Goal: Find specific page/section: Find specific page/section

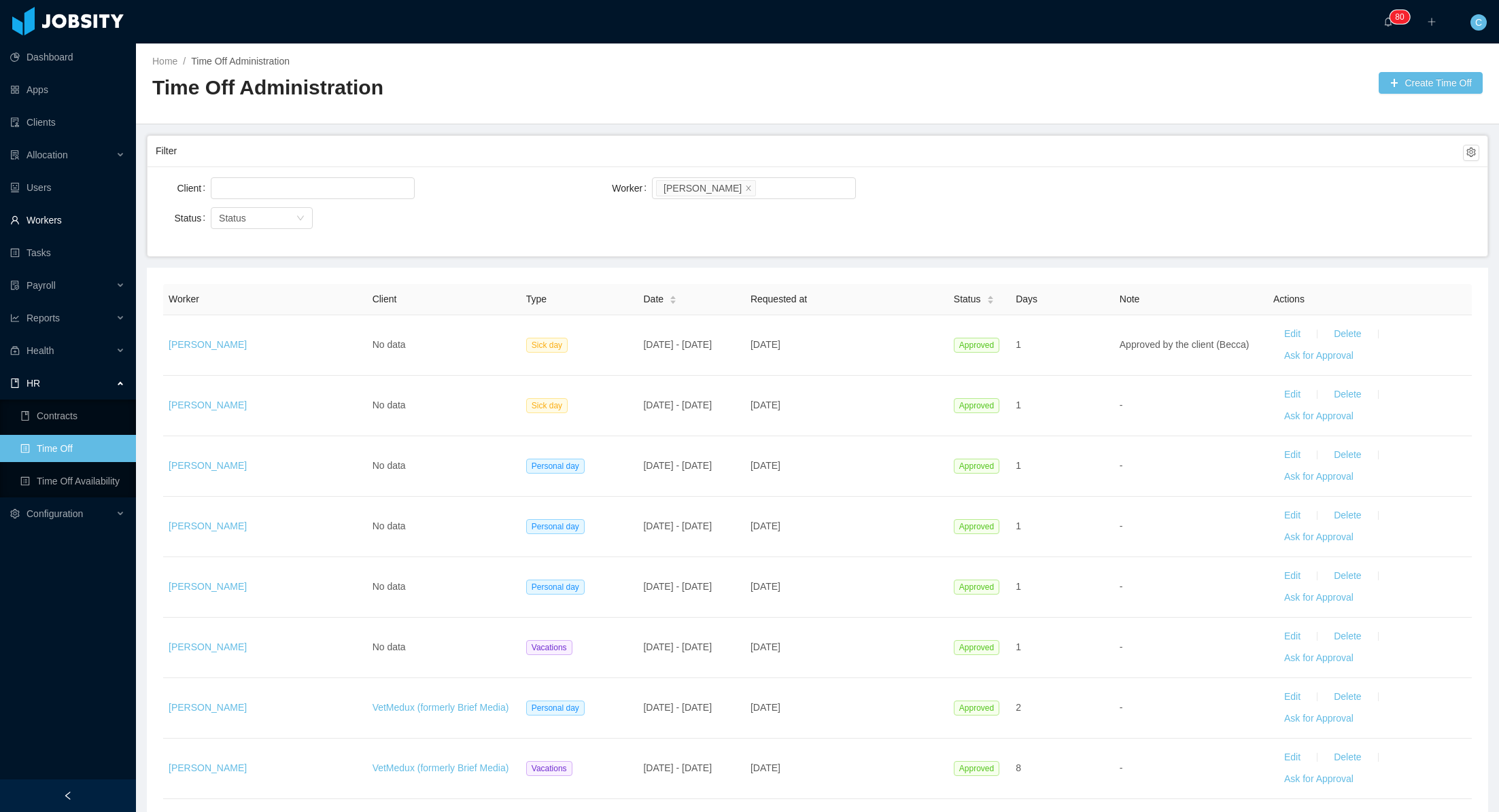
click at [57, 218] on link "Workers" at bounding box center [67, 220] width 115 height 27
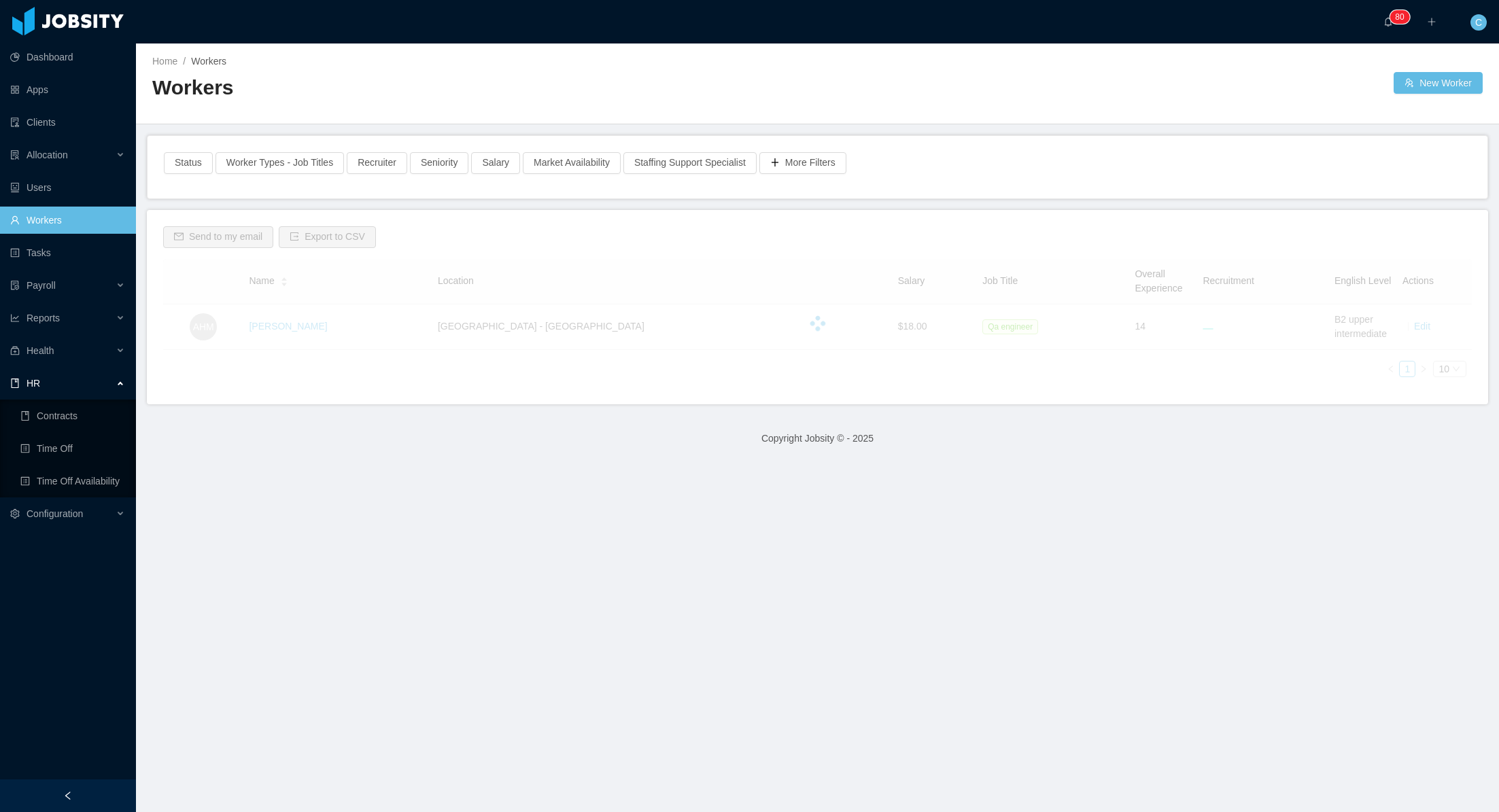
click at [57, 218] on link "Workers" at bounding box center [67, 220] width 115 height 27
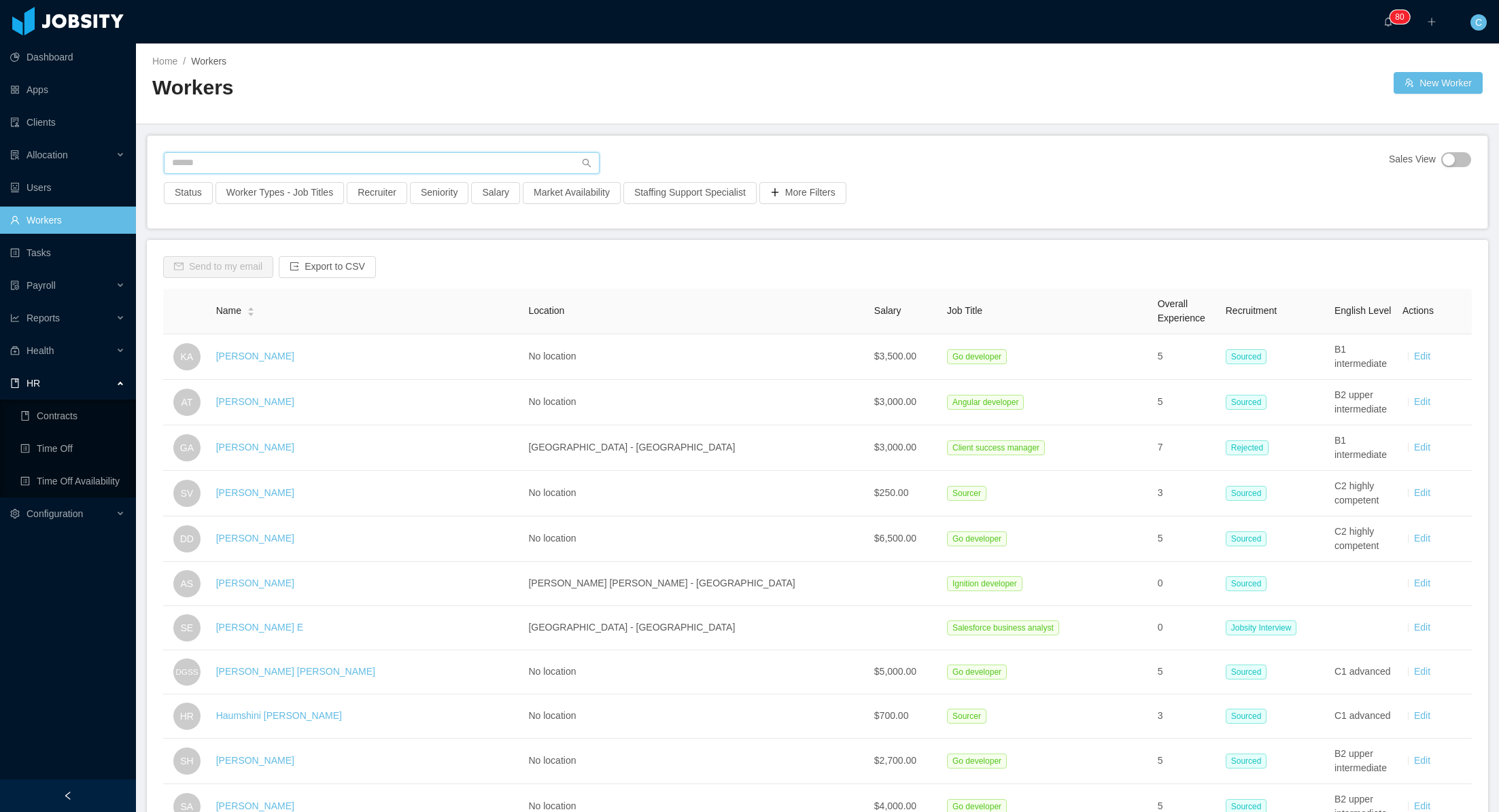
click at [286, 160] on input "text" at bounding box center [382, 163] width 435 height 22
type input "**********"
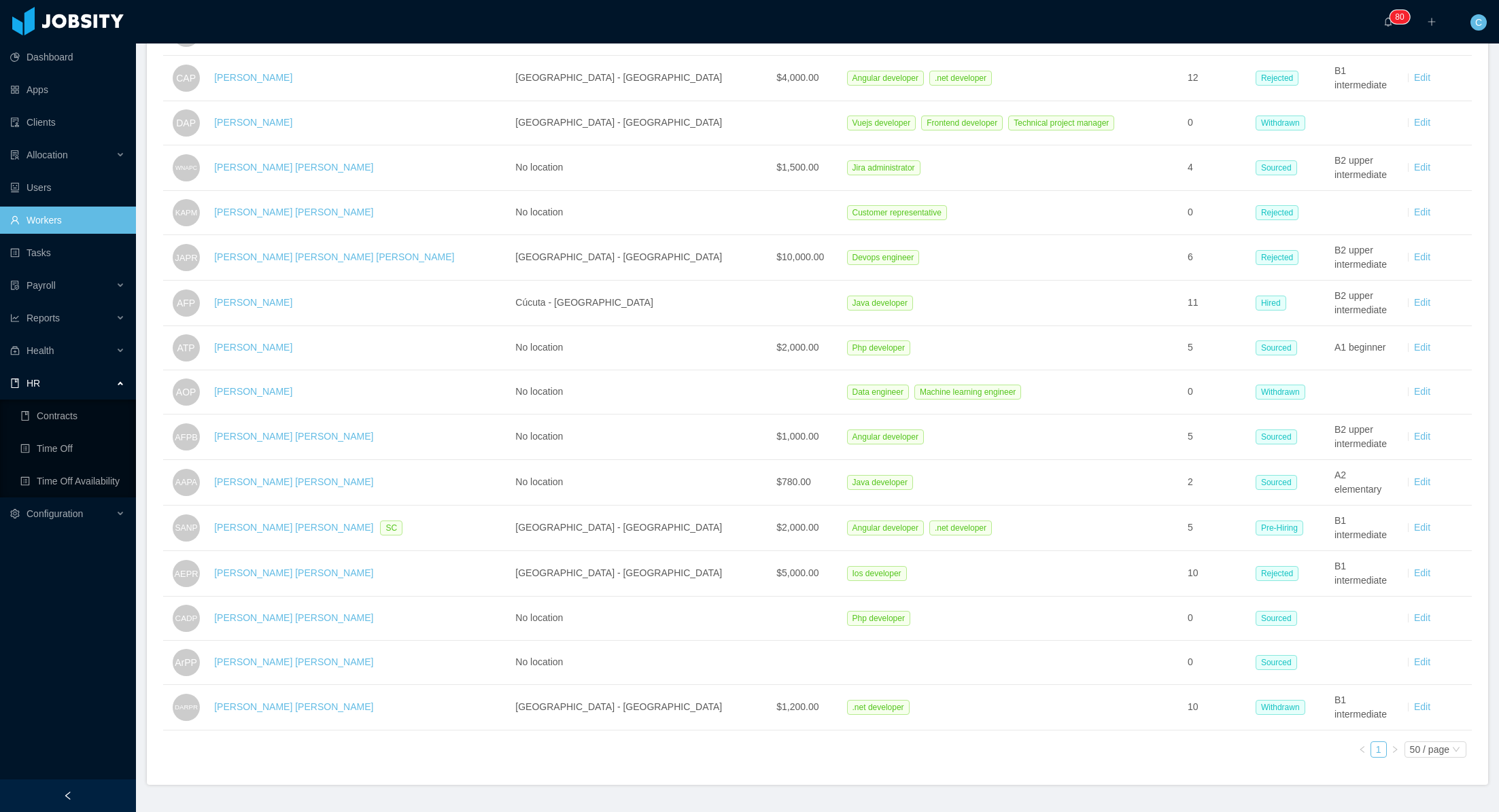
scroll to position [530, 0]
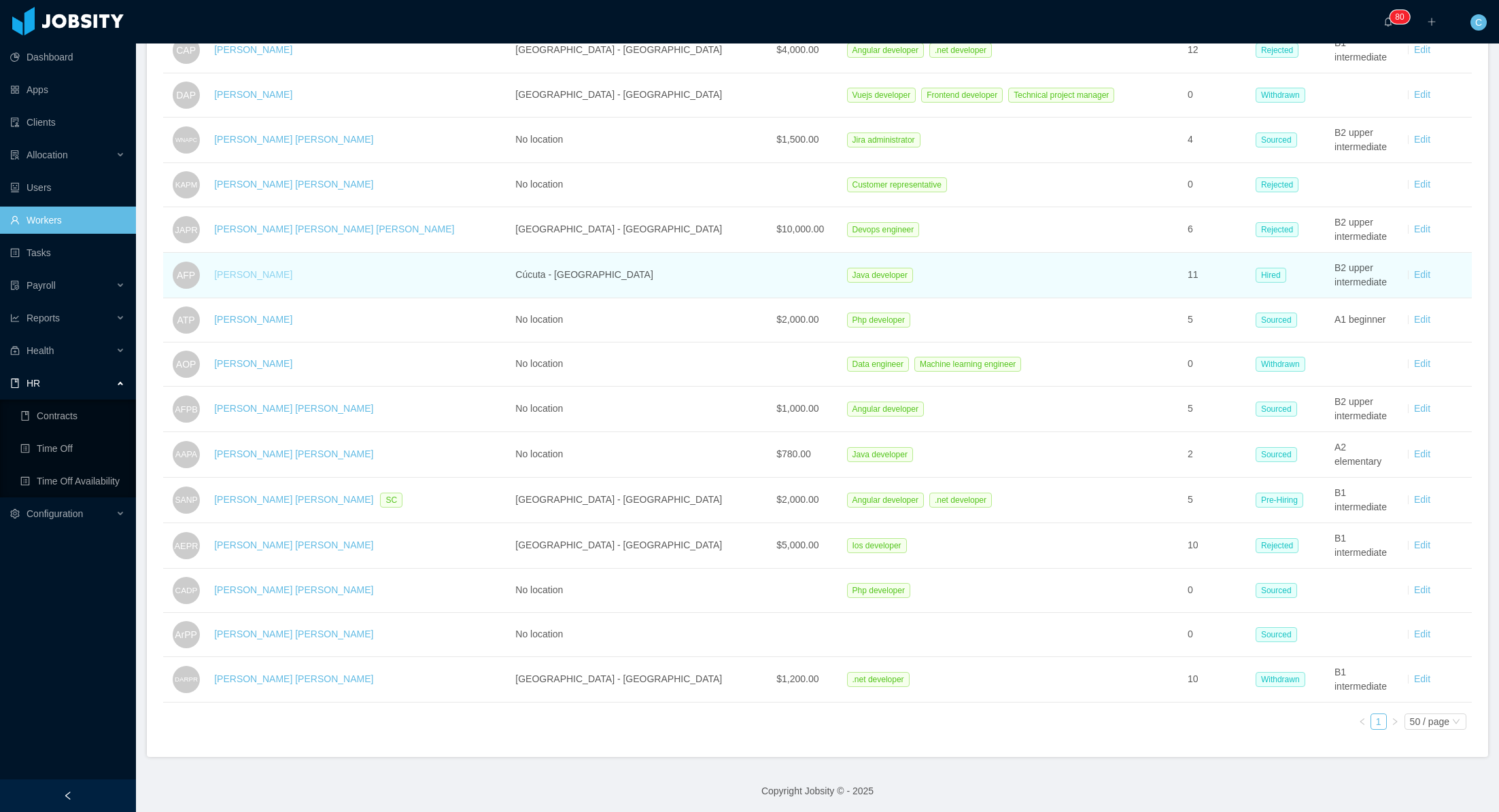
click at [280, 276] on link "[PERSON_NAME]" at bounding box center [253, 275] width 78 height 11
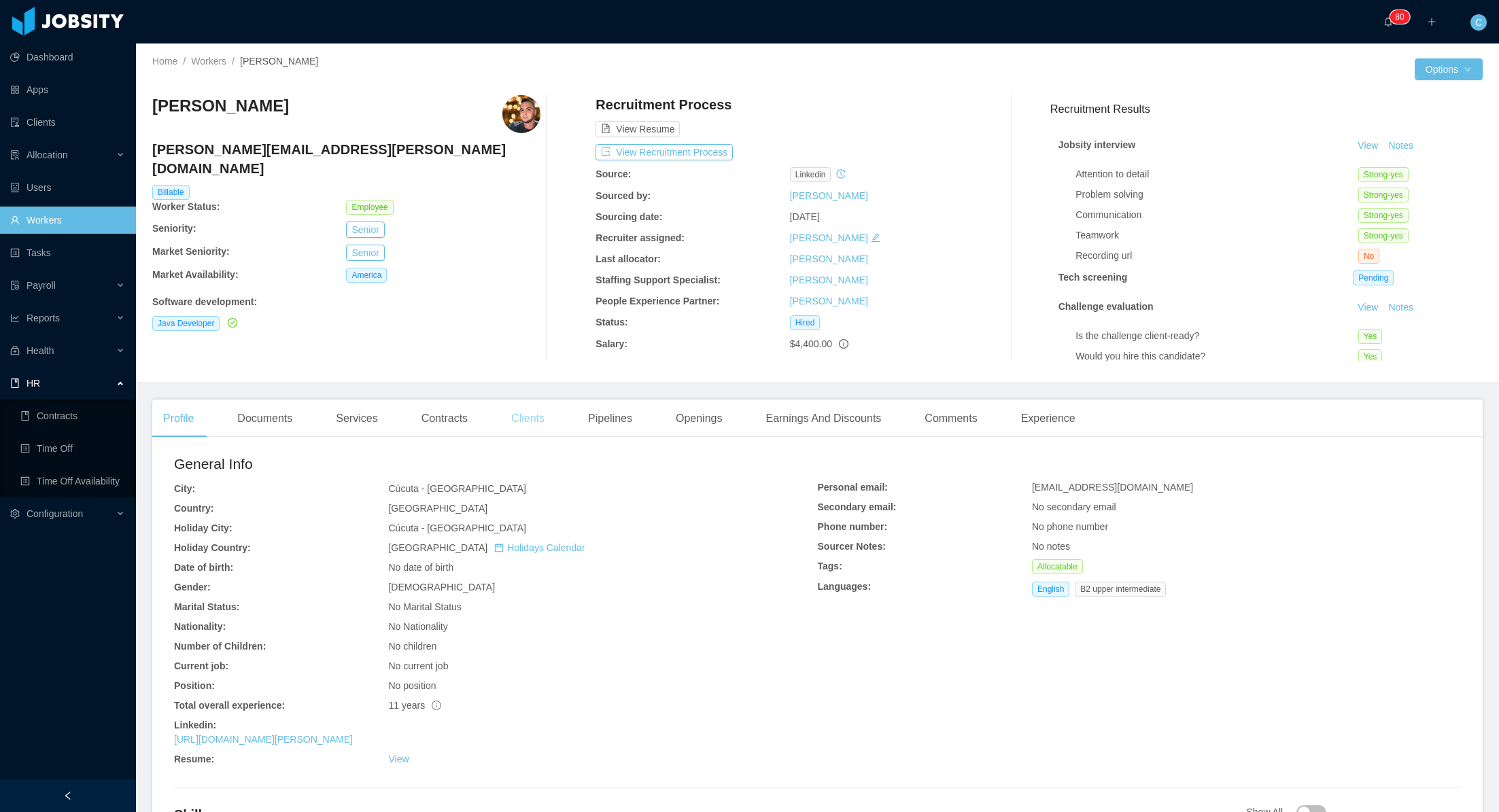
click at [548, 421] on div "Clients" at bounding box center [527, 419] width 55 height 38
